Goal: Task Accomplishment & Management: Complete application form

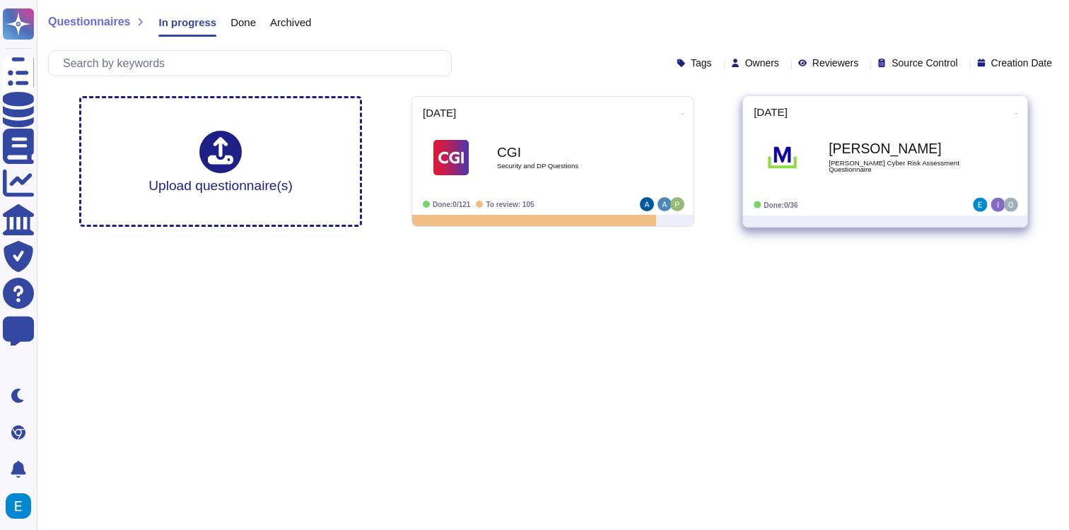
click at [854, 151] on b "McDermott" at bounding box center [899, 148] width 143 height 13
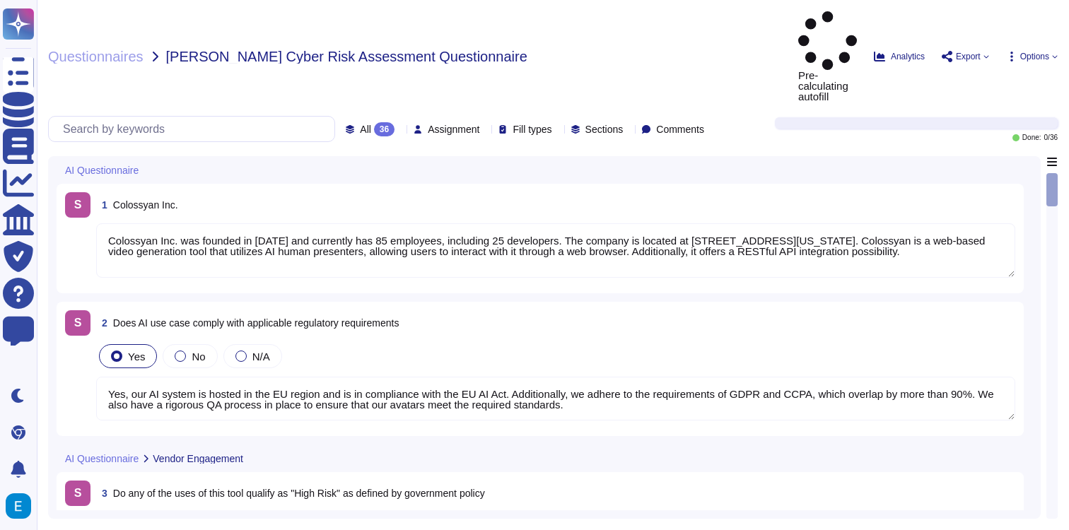
type textarea "Colossyan Inc. was founded in 2021 and currently has 85 employees, including 25…"
type textarea "Yes, our AI system is hosted in the EU region and is in compliance with the EU …"
type textarea "Monitoring system participates at the data curation and preparation time to ens…"
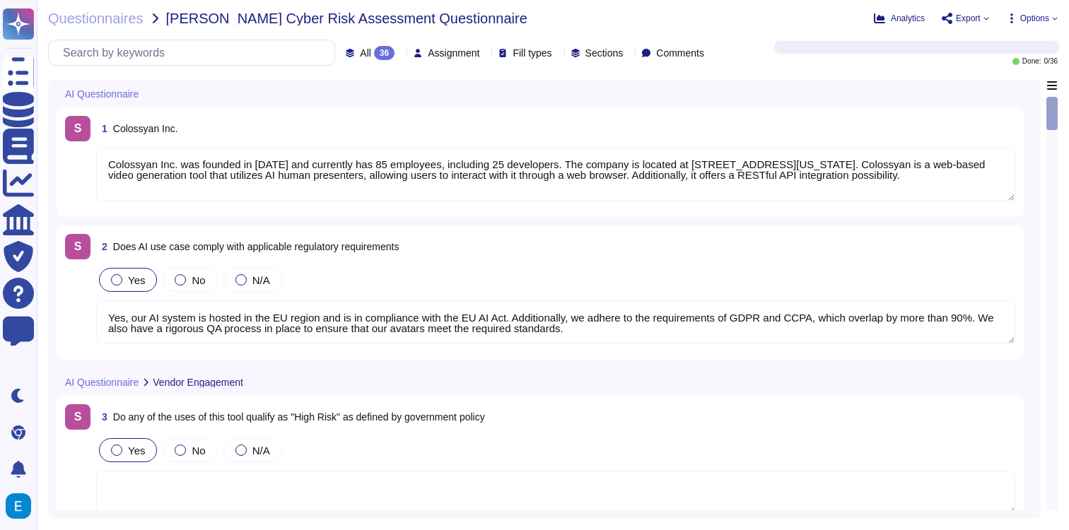
type textarea "Prompt-injection attacks are not applicable in respect of our generative AI mod…"
click at [197, 20] on span "[PERSON_NAME] Cyber Risk Assessment Questionnaire" at bounding box center [346, 18] width 361 height 14
copy span "McDermott"
